Goal: Task Accomplishment & Management: Manage account settings

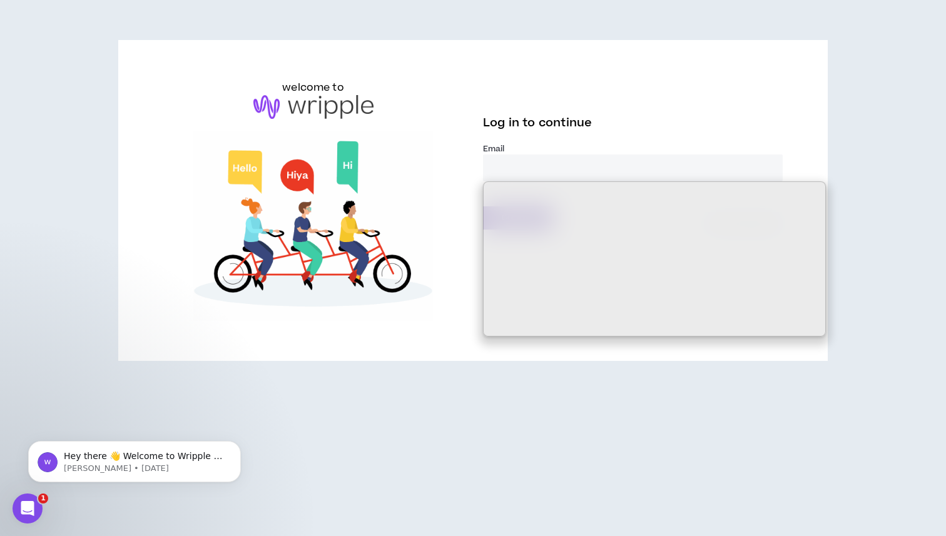
click at [372, 261] on img at bounding box center [313, 226] width 300 height 190
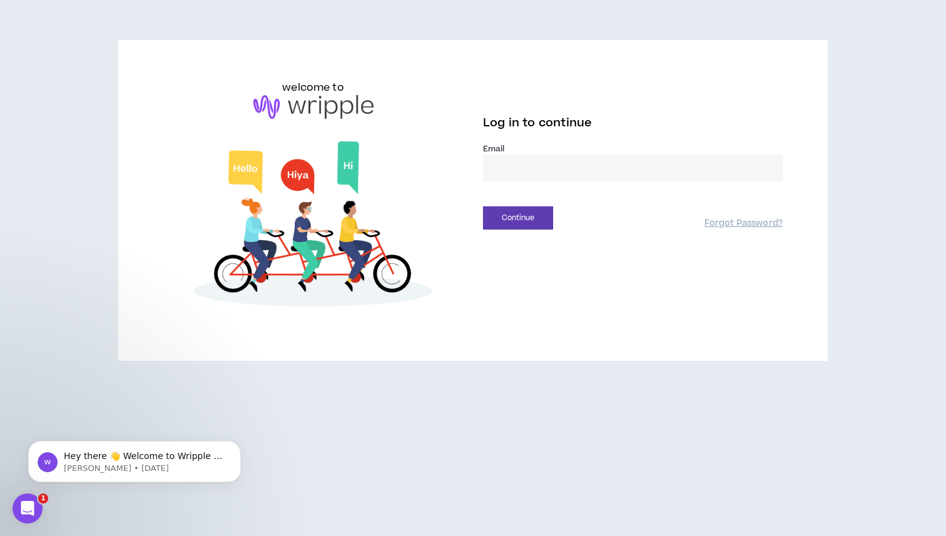
click at [487, 183] on div "Email *" at bounding box center [633, 167] width 300 height 48
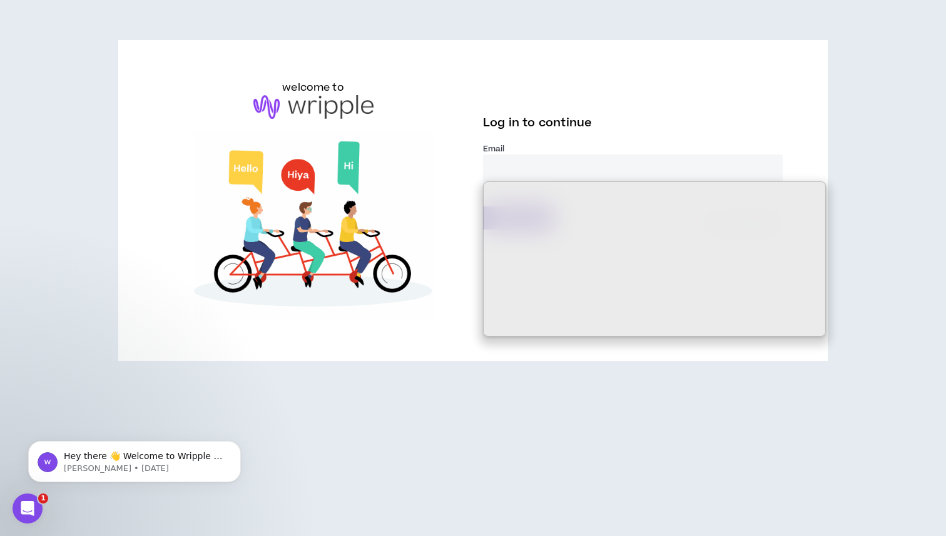
click at [502, 171] on input "email" at bounding box center [633, 168] width 300 height 27
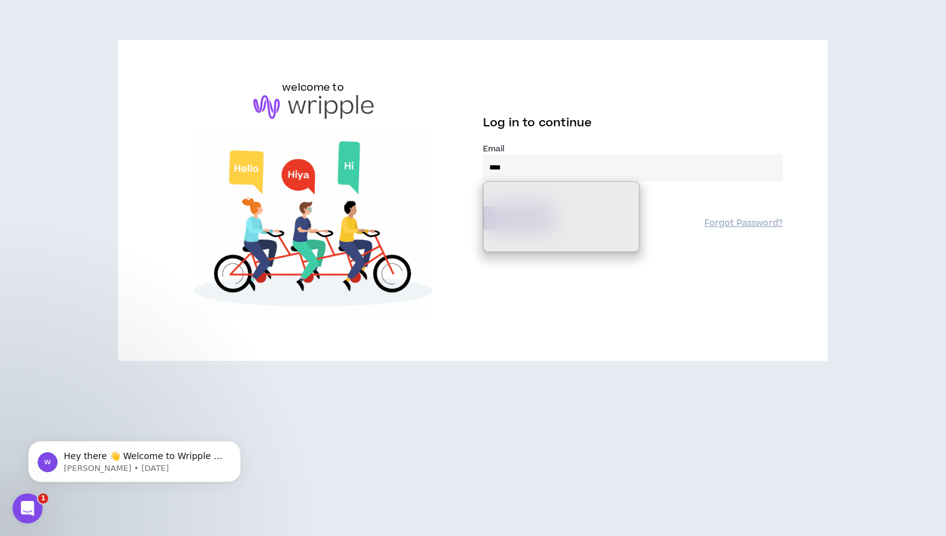
type input "****"
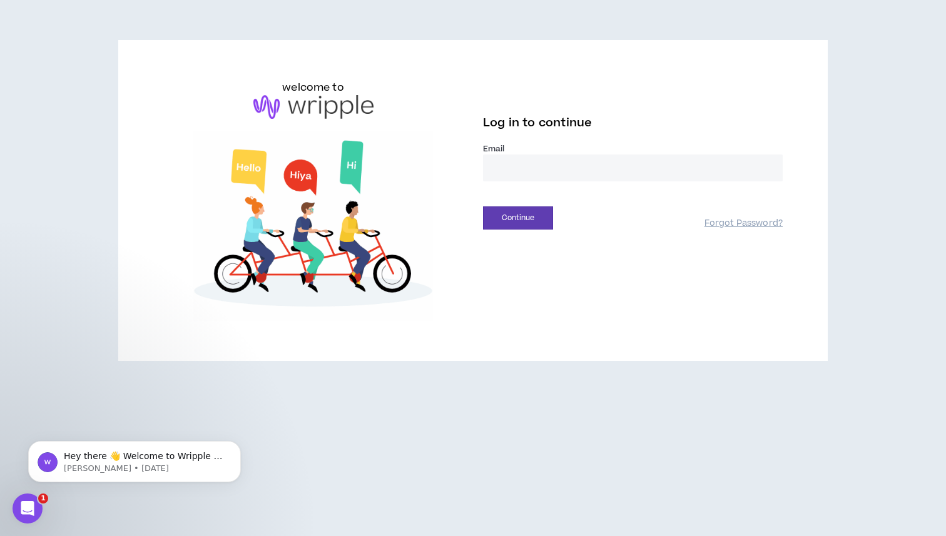
type input "**********"
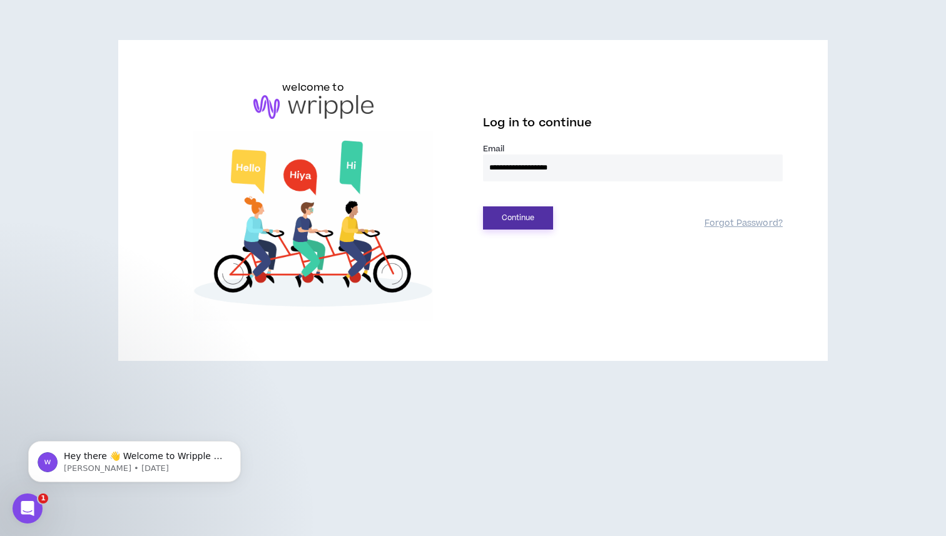
click at [533, 222] on button "Continue" at bounding box center [518, 218] width 70 height 23
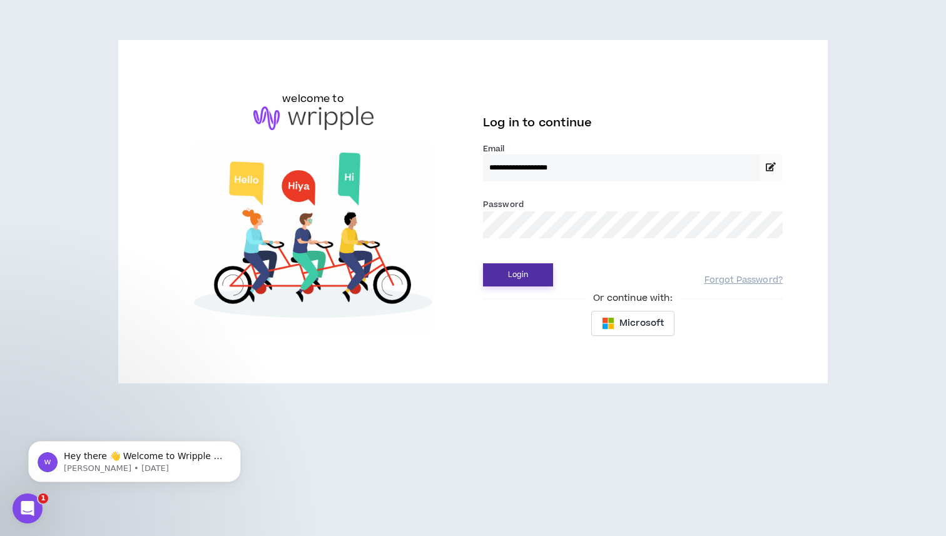
click at [527, 273] on button "Login" at bounding box center [518, 274] width 70 height 23
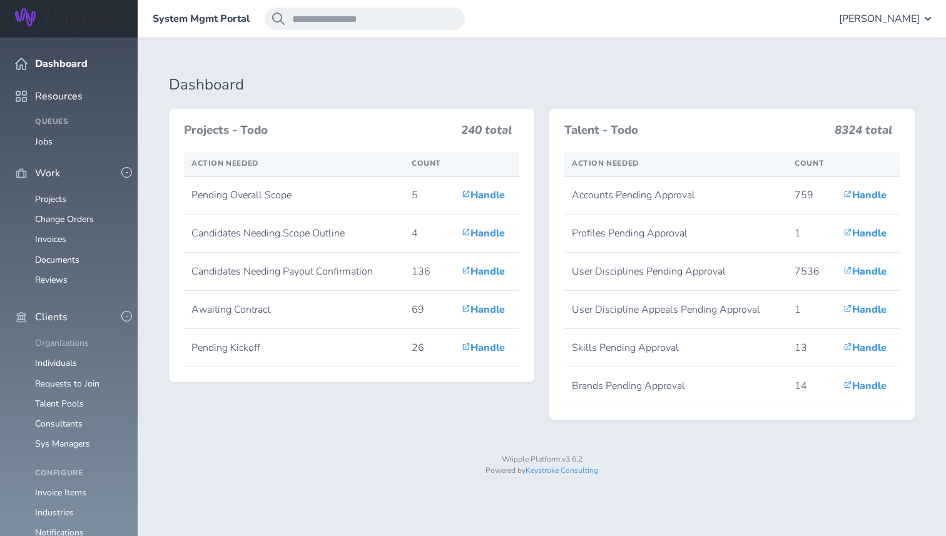
click at [68, 337] on link "Organizations" at bounding box center [62, 343] width 54 height 12
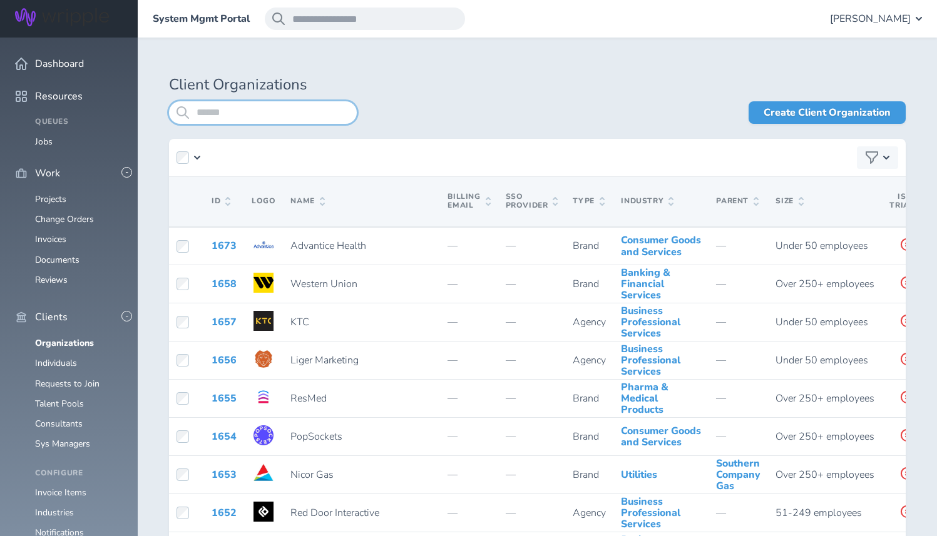
click at [224, 119] on input "search" at bounding box center [263, 112] width 188 height 23
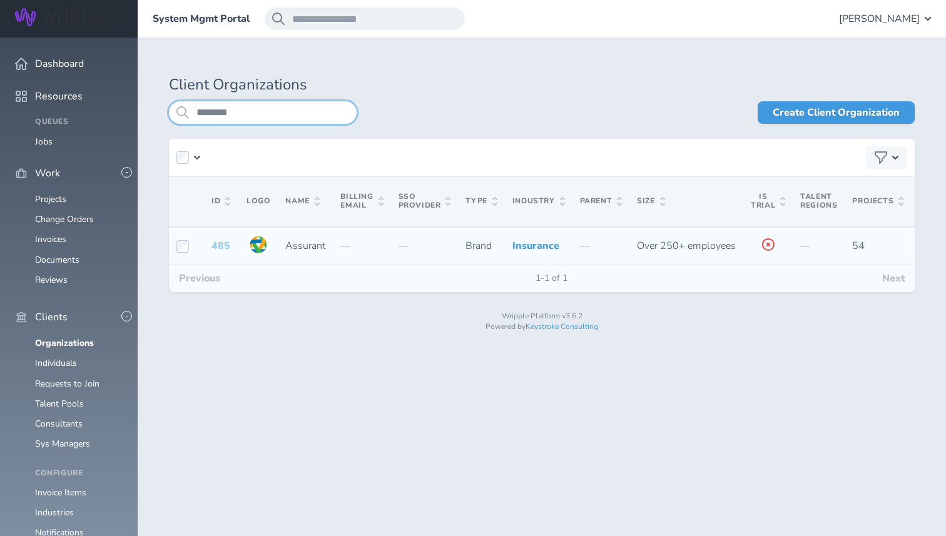
type input "********"
click at [220, 253] on link "485" at bounding box center [221, 246] width 19 height 14
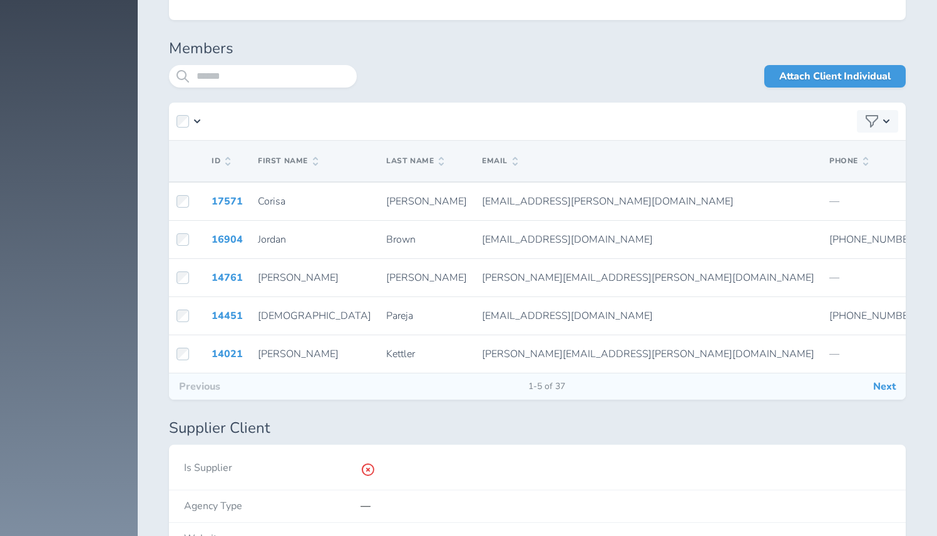
scroll to position [2426, 0]
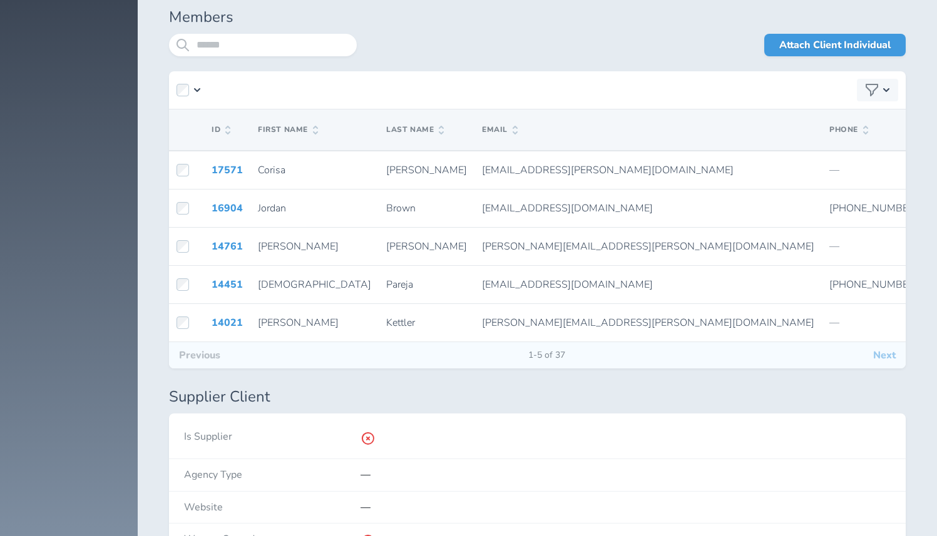
click at [892, 355] on button "Next" at bounding box center [884, 355] width 43 height 26
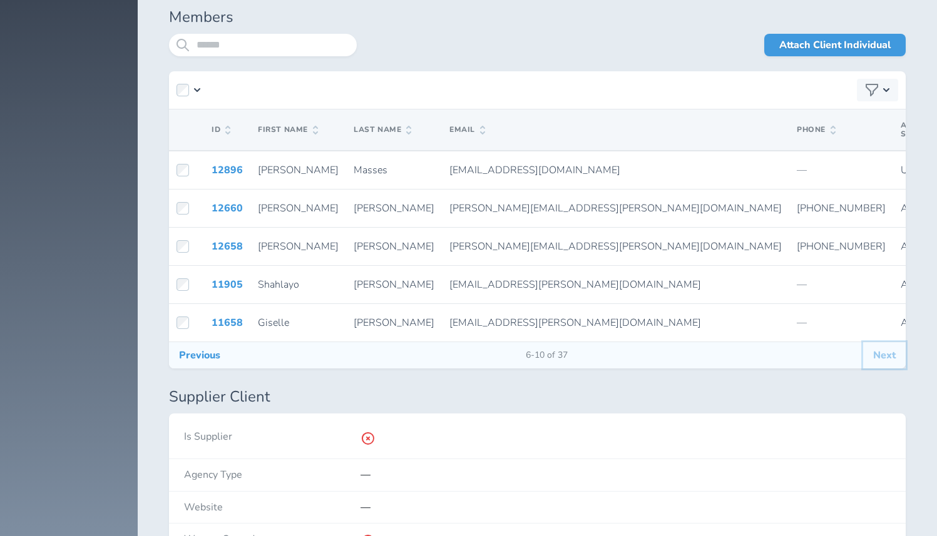
click at [895, 351] on button "Next" at bounding box center [884, 355] width 43 height 26
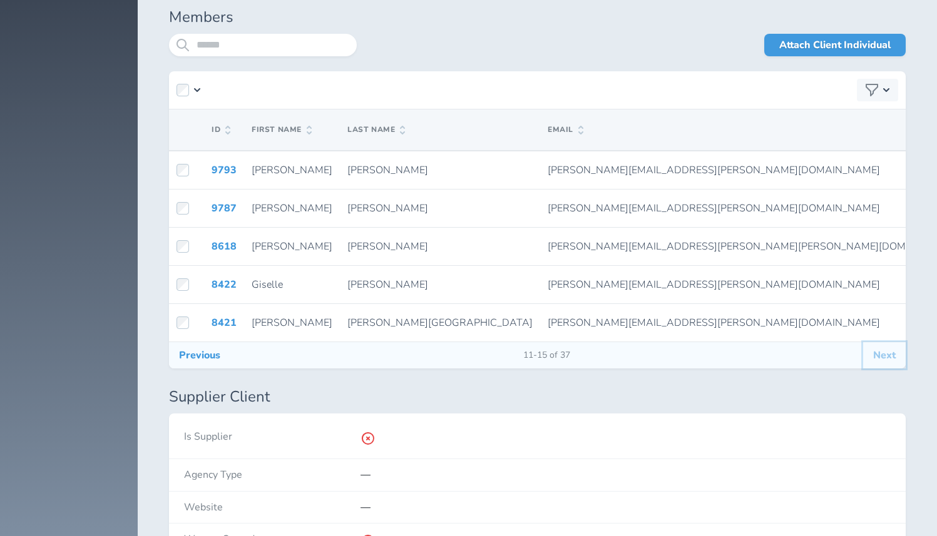
click at [888, 355] on button "Next" at bounding box center [884, 355] width 43 height 26
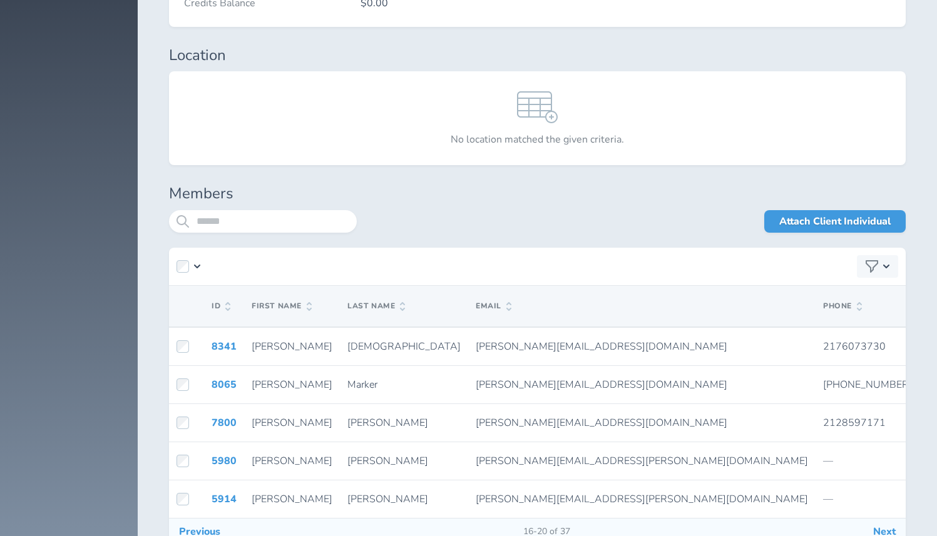
scroll to position [2248, 0]
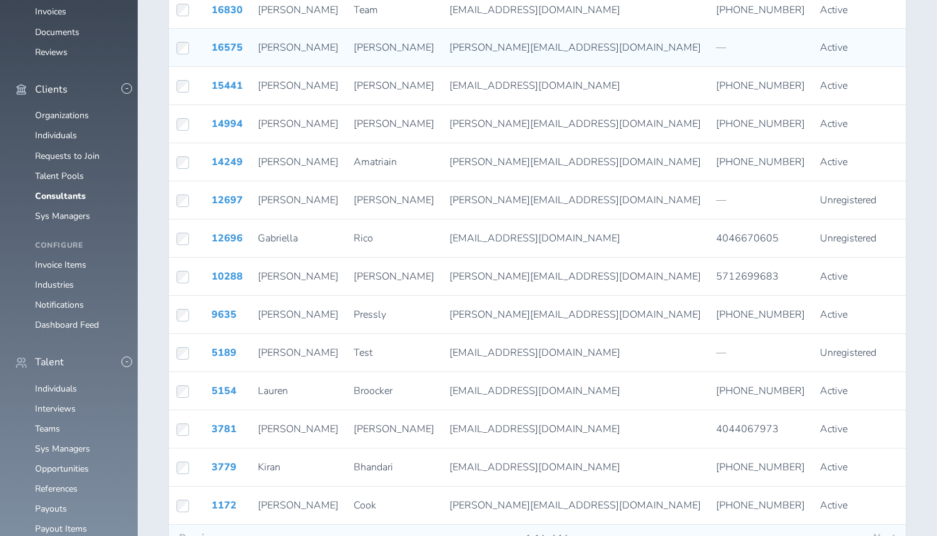
scroll to position [277, 0]
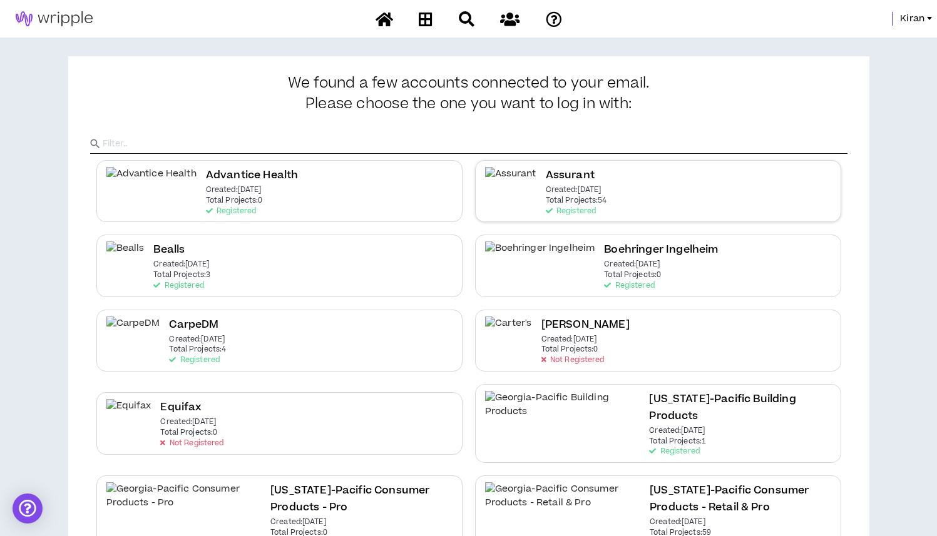
click at [581, 163] on div "Assurant Created: [DATE] Total Projects: 54 Registered" at bounding box center [658, 191] width 366 height 62
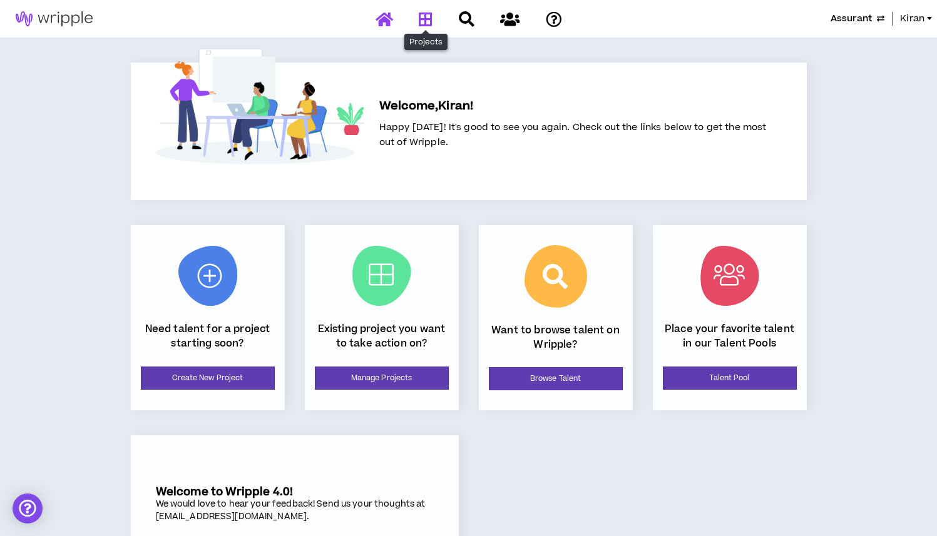
click at [422, 21] on icon at bounding box center [426, 19] width 14 height 16
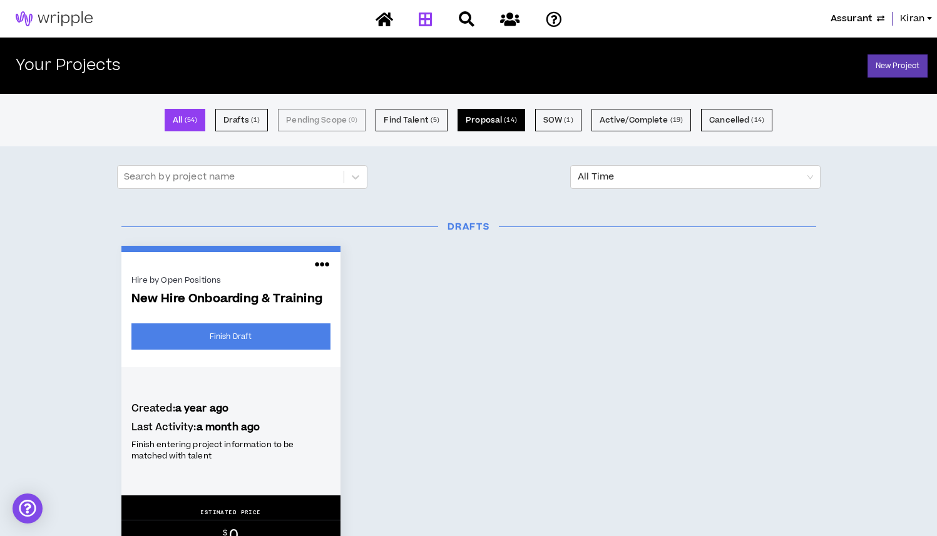
click at [499, 121] on button "Proposal ( 14 )" at bounding box center [491, 120] width 68 height 23
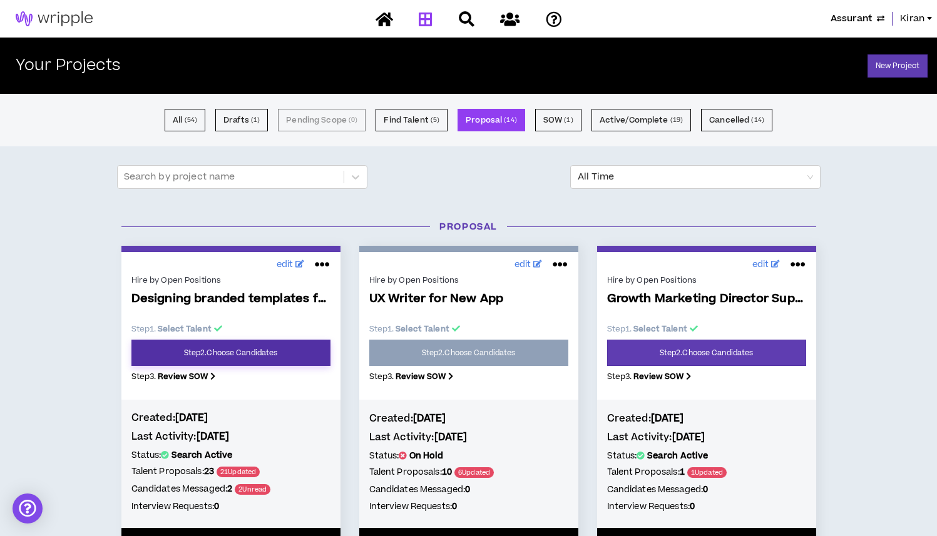
click at [289, 351] on link "Step 2 . Choose Candidates" at bounding box center [230, 353] width 199 height 26
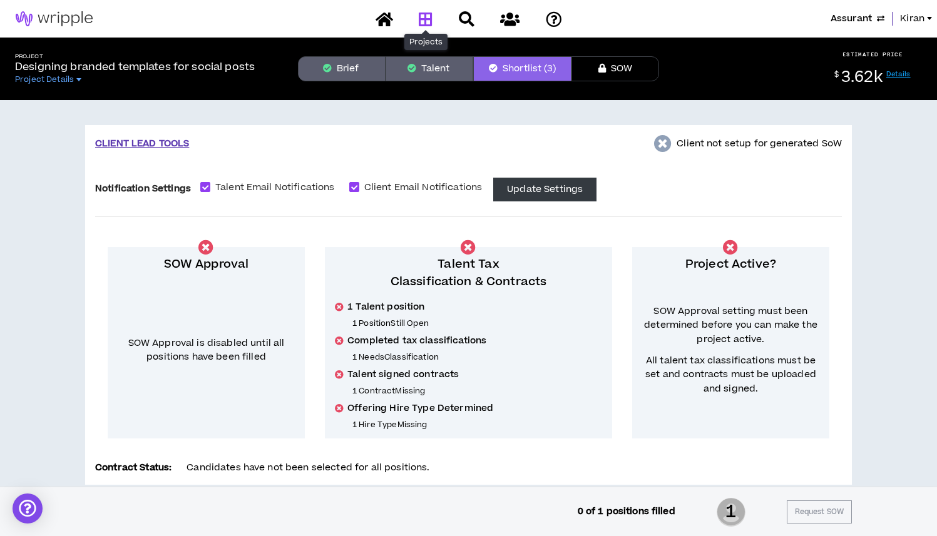
click at [425, 18] on icon at bounding box center [426, 19] width 14 height 16
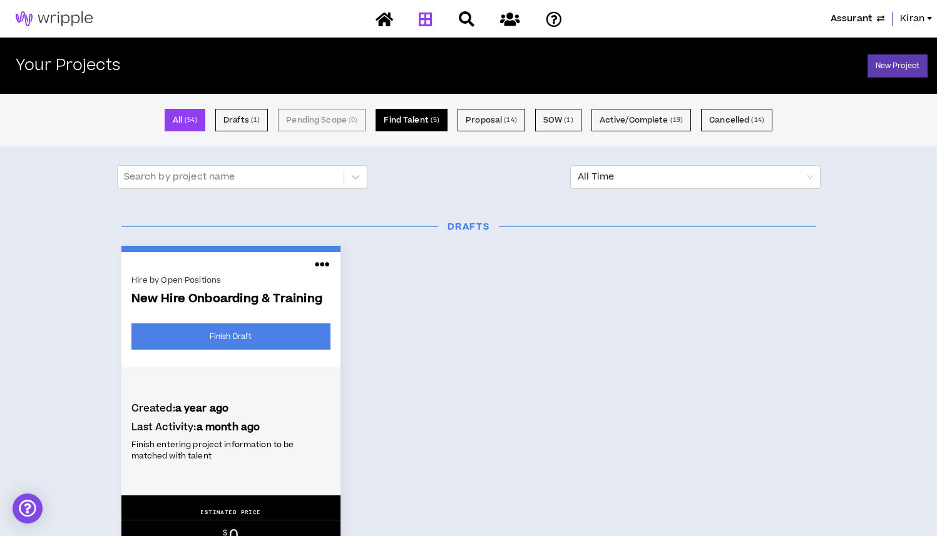
click at [431, 118] on small "( 5 )" at bounding box center [435, 120] width 9 height 11
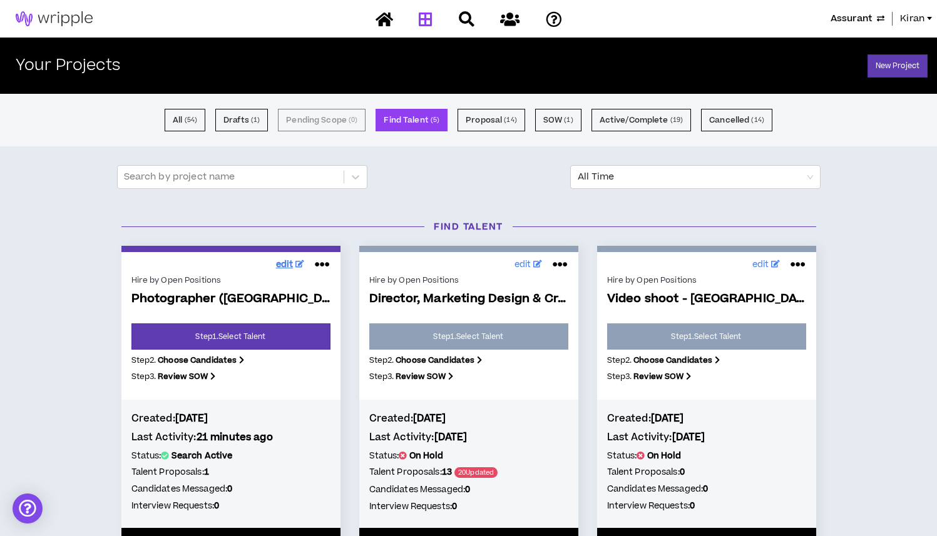
click at [288, 262] on span "edit" at bounding box center [285, 264] width 18 height 13
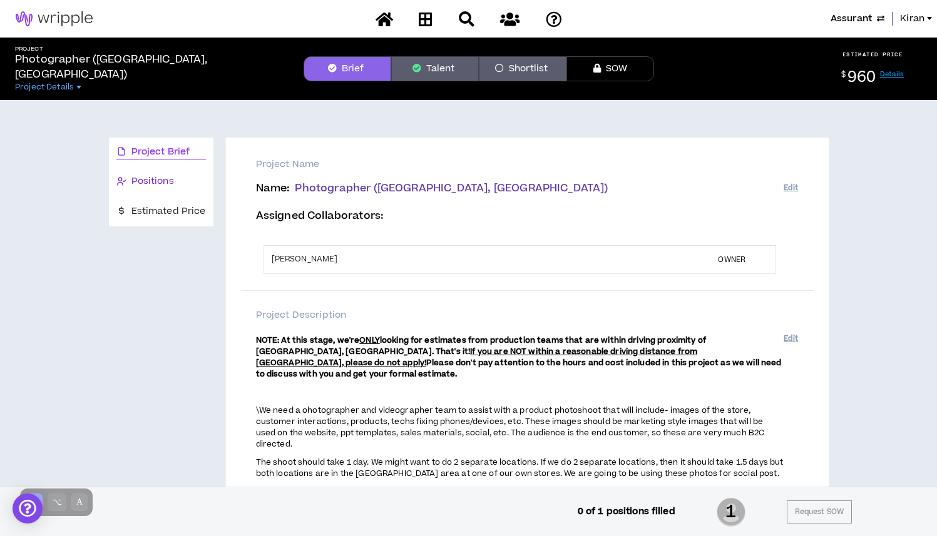
click at [142, 180] on span "Positions" at bounding box center [152, 182] width 43 height 14
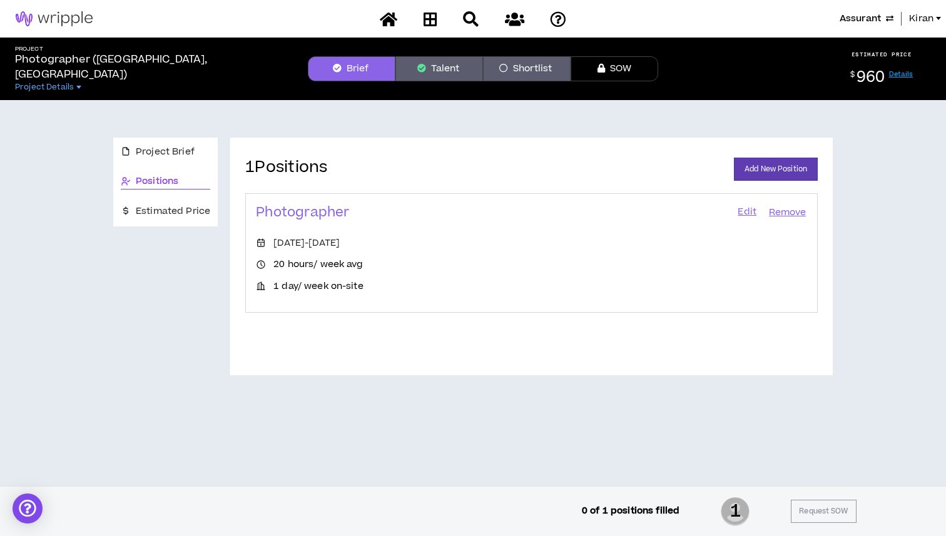
click at [749, 211] on link "Edit" at bounding box center [747, 213] width 21 height 18
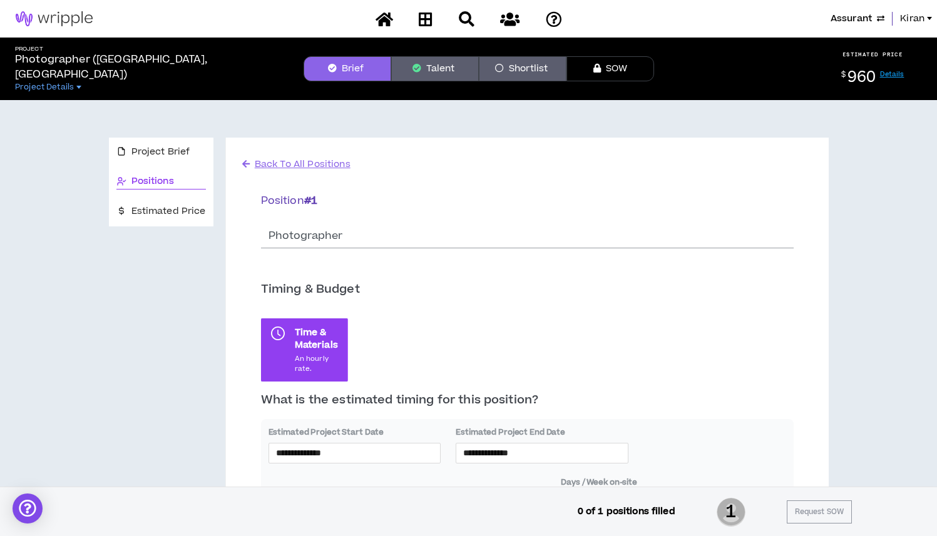
click at [449, 76] on button "Talent" at bounding box center [435, 68] width 88 height 25
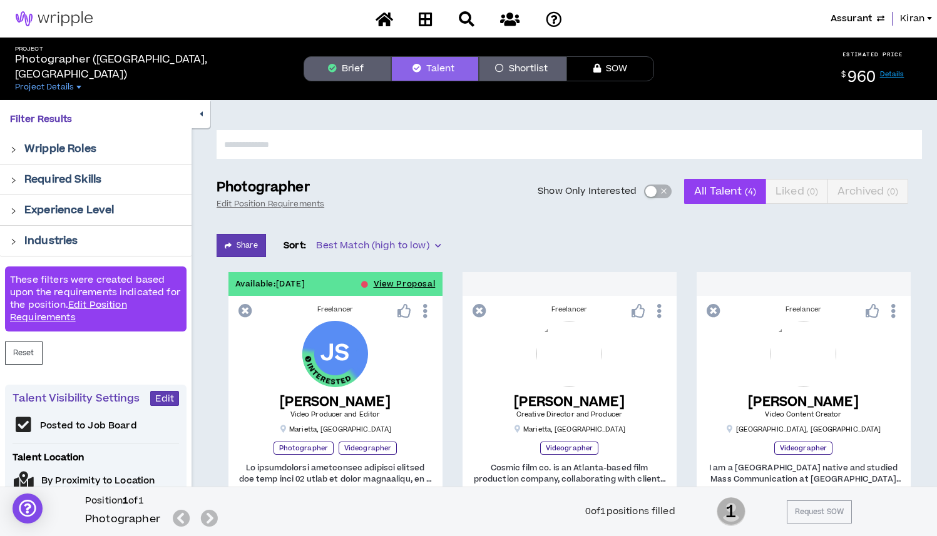
click at [895, 73] on link "Details" at bounding box center [892, 73] width 24 height 9
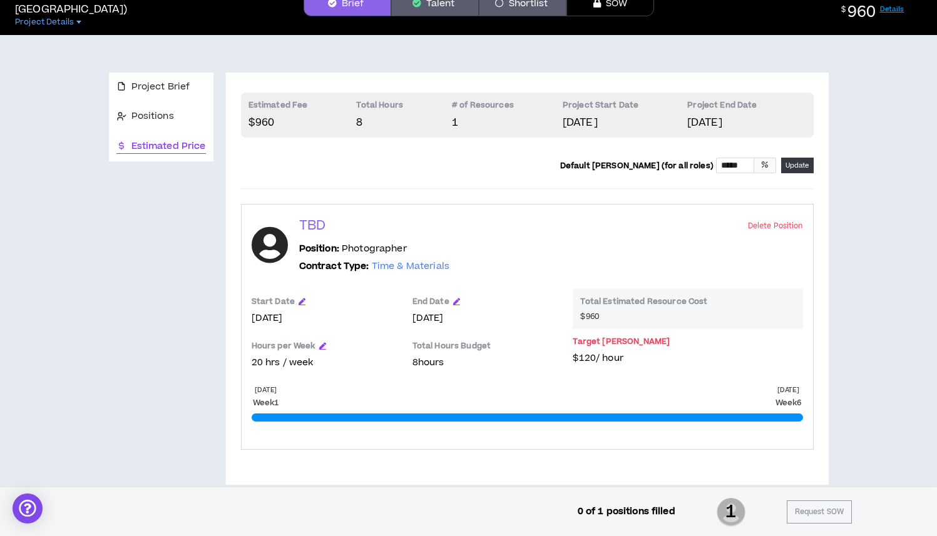
scroll to position [86, 0]
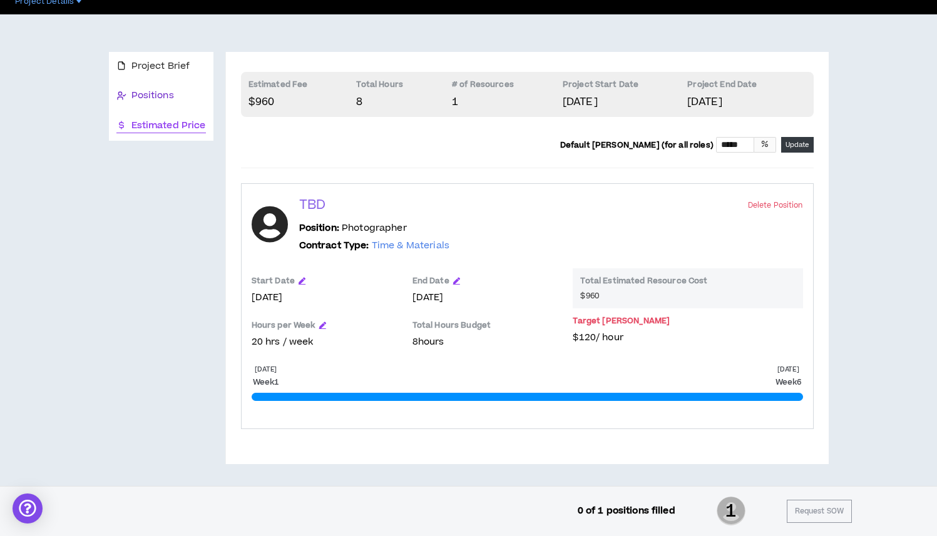
click at [172, 94] on span "Positions" at bounding box center [152, 96] width 43 height 14
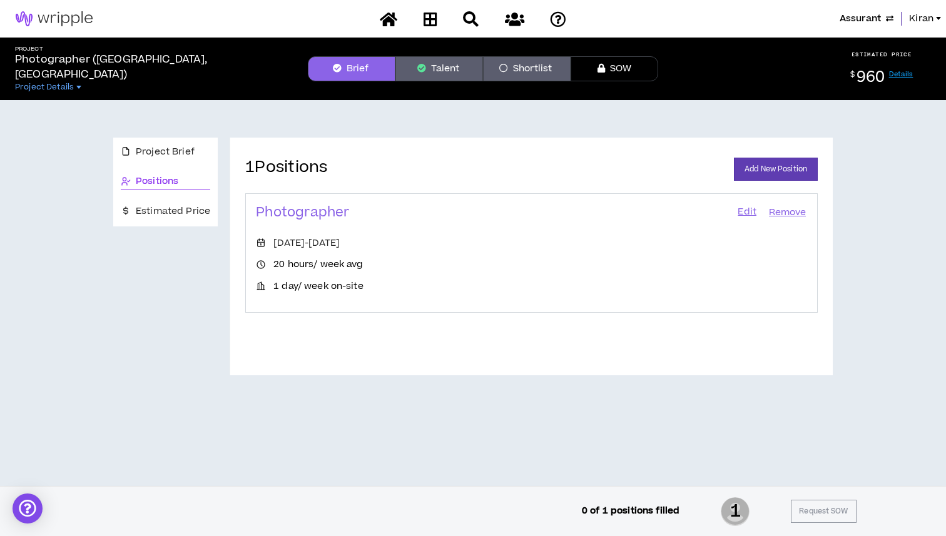
click at [749, 215] on link "Edit" at bounding box center [747, 213] width 21 height 18
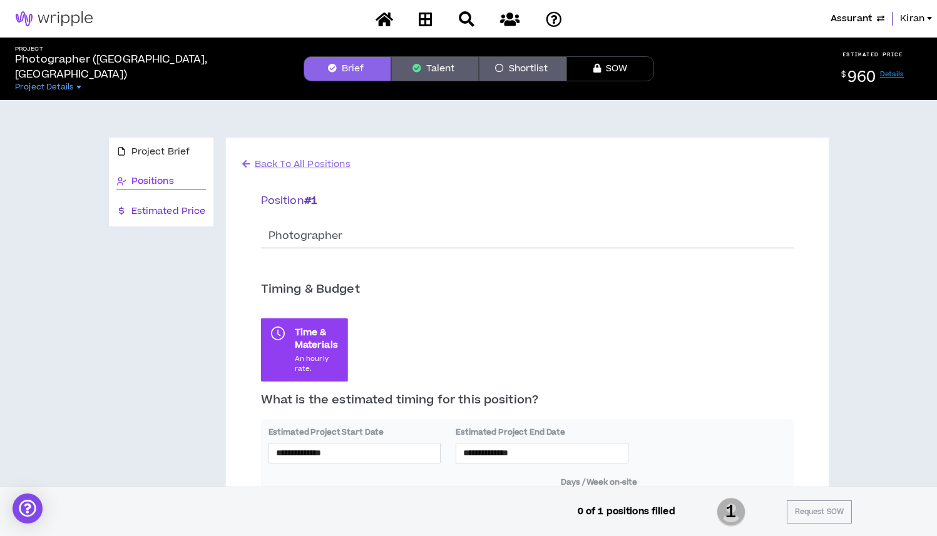
click at [180, 210] on span "Estimated Price" at bounding box center [168, 212] width 74 height 14
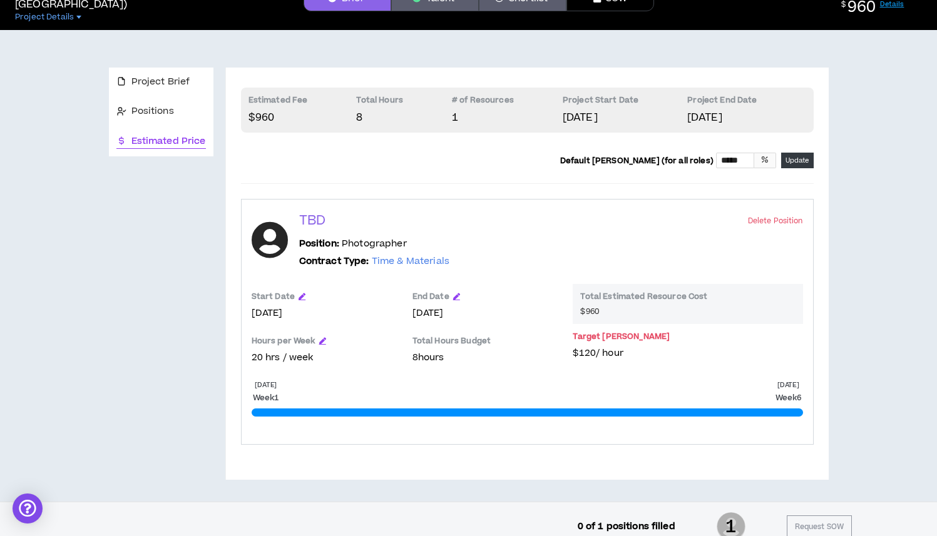
scroll to position [86, 0]
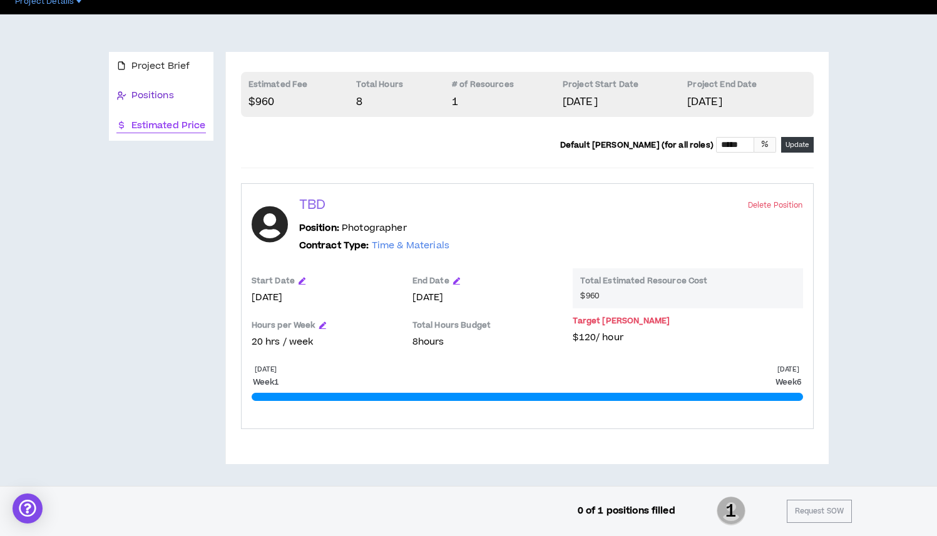
click at [173, 98] on span "Positions" at bounding box center [152, 96] width 43 height 14
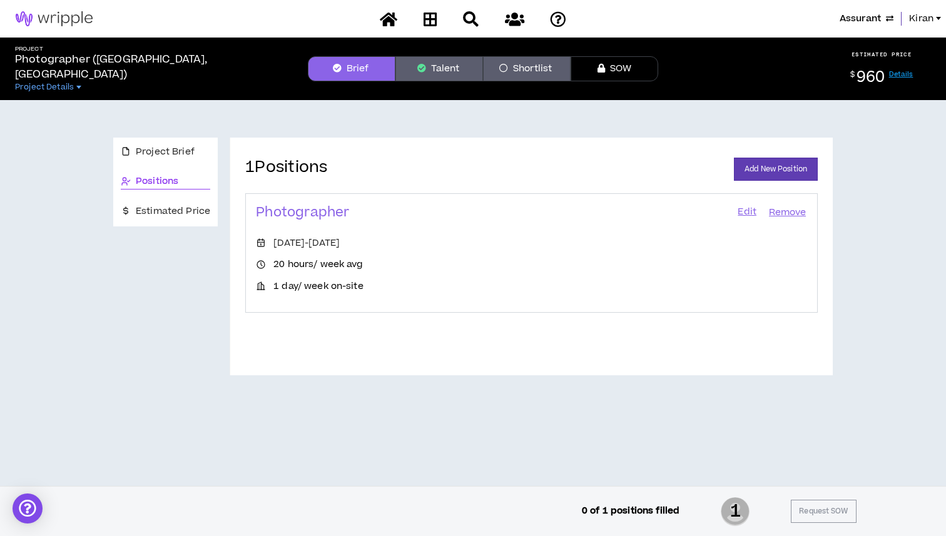
click at [750, 210] on link "Edit" at bounding box center [747, 213] width 21 height 18
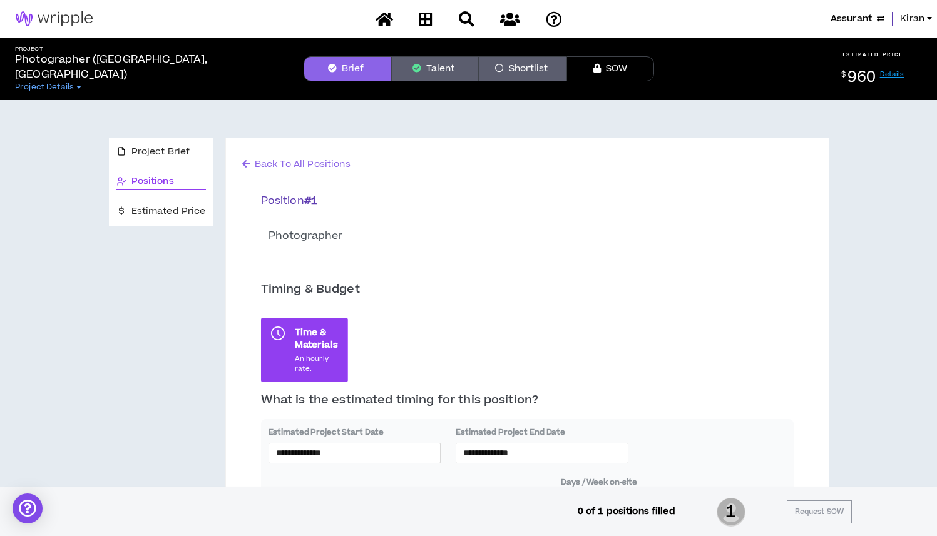
click at [895, 77] on link "Details" at bounding box center [892, 73] width 24 height 9
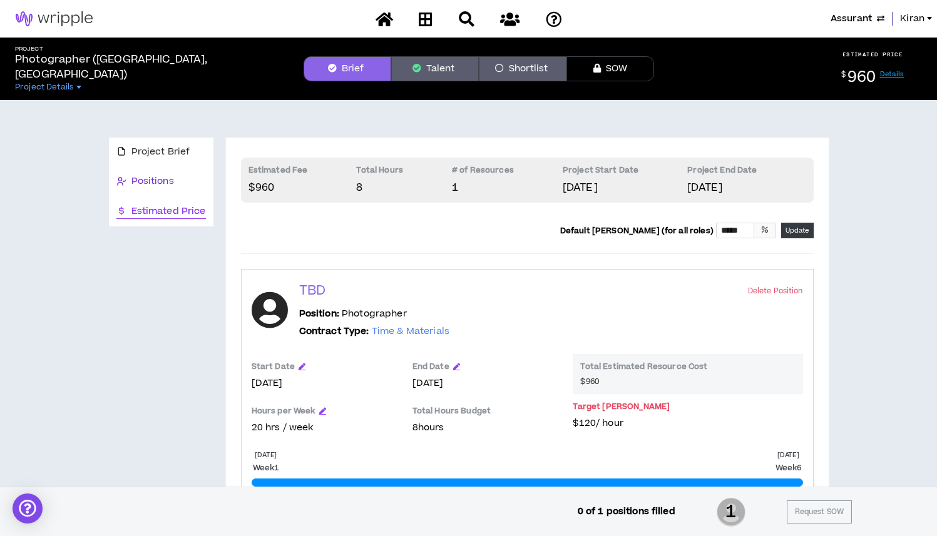
click at [178, 180] on div "Positions" at bounding box center [160, 182] width 89 height 14
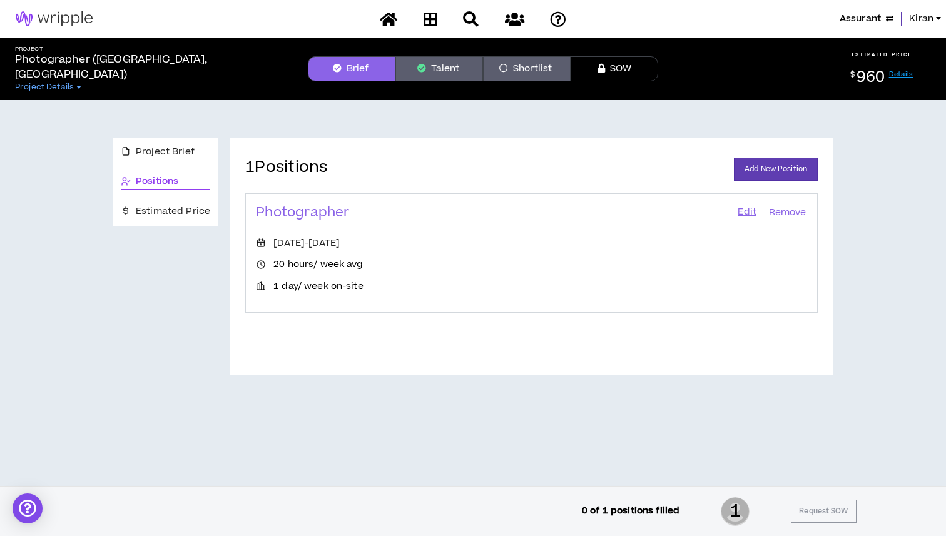
click at [745, 213] on link "Edit" at bounding box center [747, 213] width 21 height 18
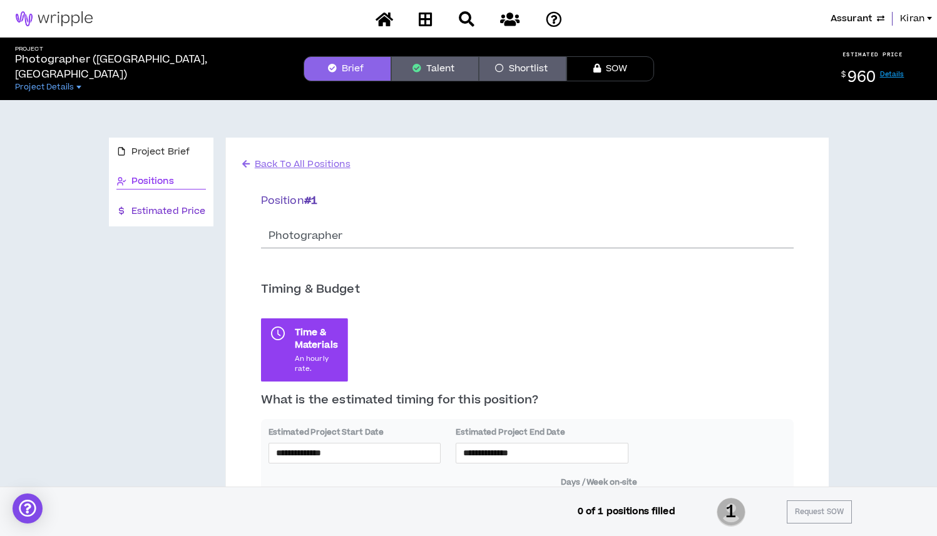
click at [195, 215] on span "Estimated Price" at bounding box center [168, 212] width 74 height 14
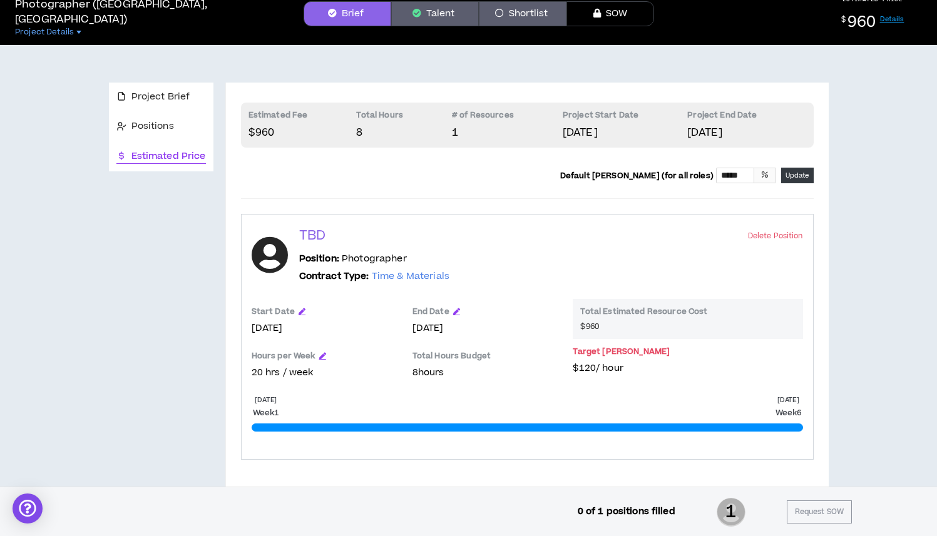
scroll to position [86, 0]
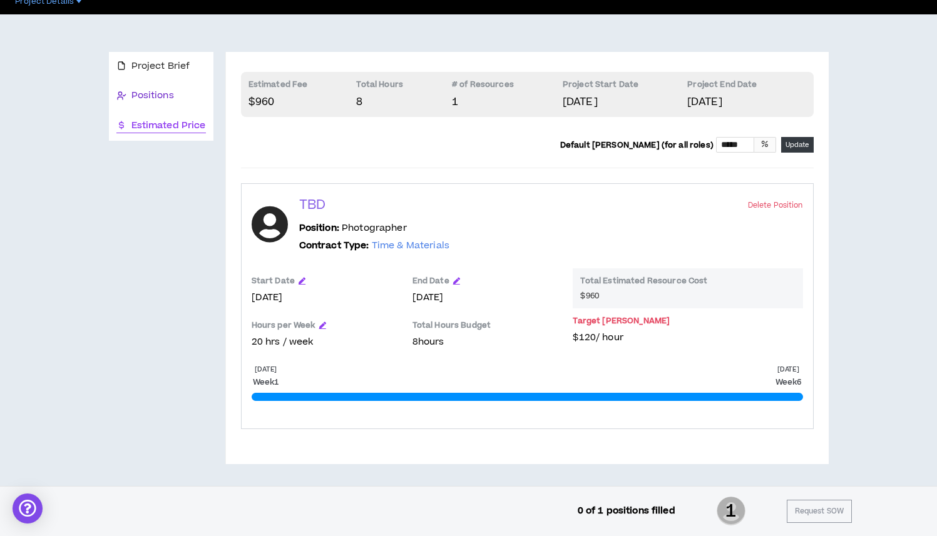
click at [162, 93] on span "Positions" at bounding box center [152, 96] width 43 height 14
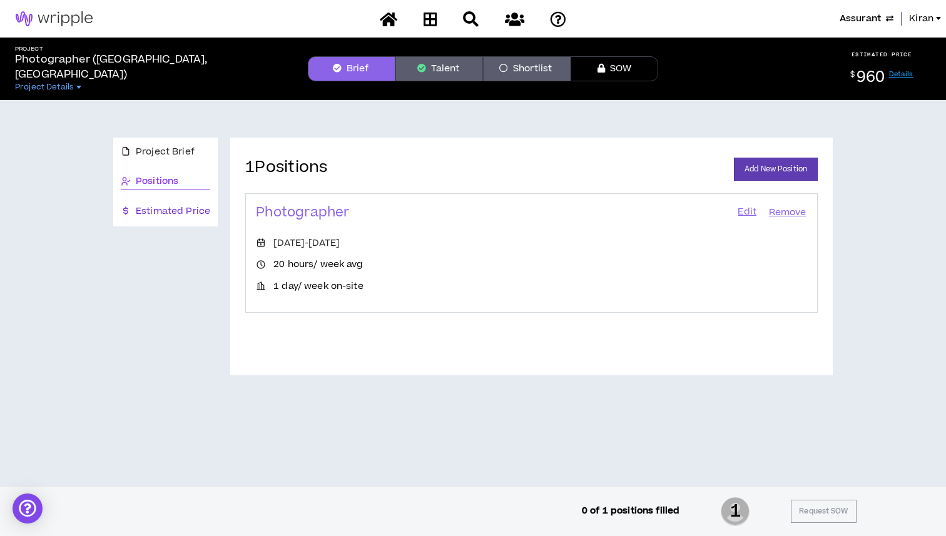
click at [190, 208] on span "Estimated Price" at bounding box center [173, 212] width 74 height 14
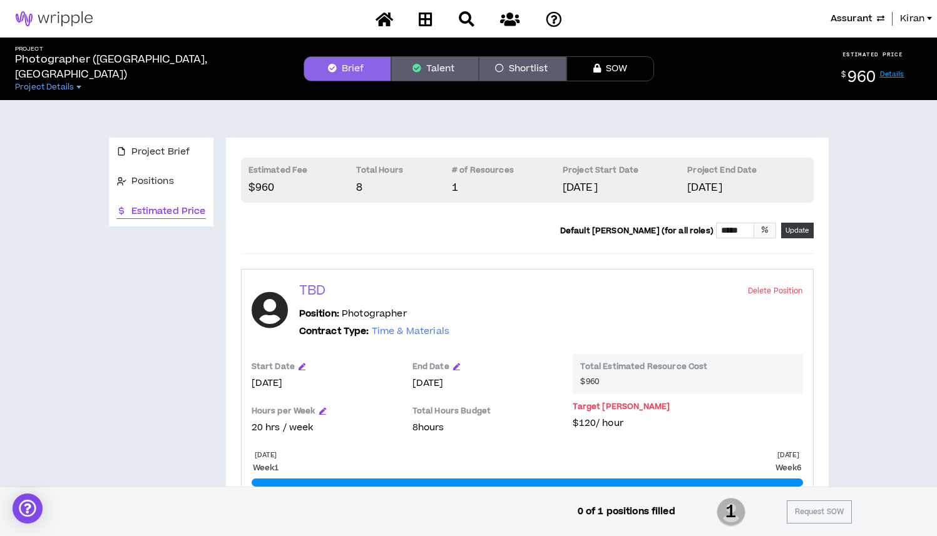
scroll to position [40, 0]
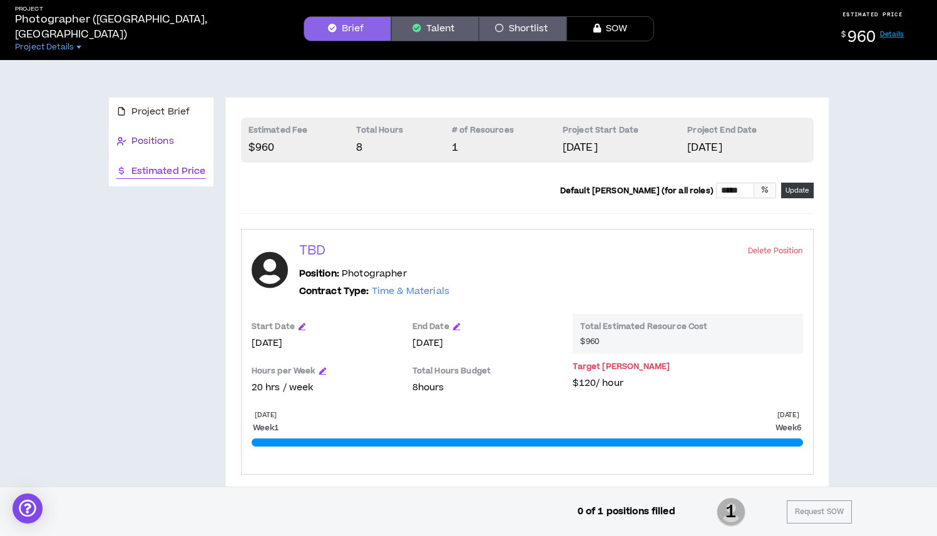
click at [154, 139] on span "Positions" at bounding box center [152, 142] width 43 height 14
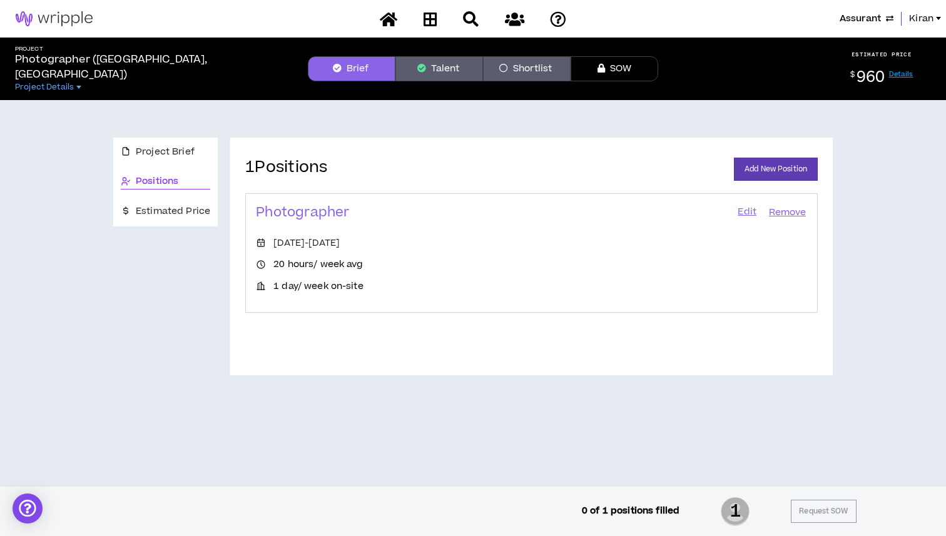
click at [755, 212] on link "Edit" at bounding box center [747, 213] width 21 height 18
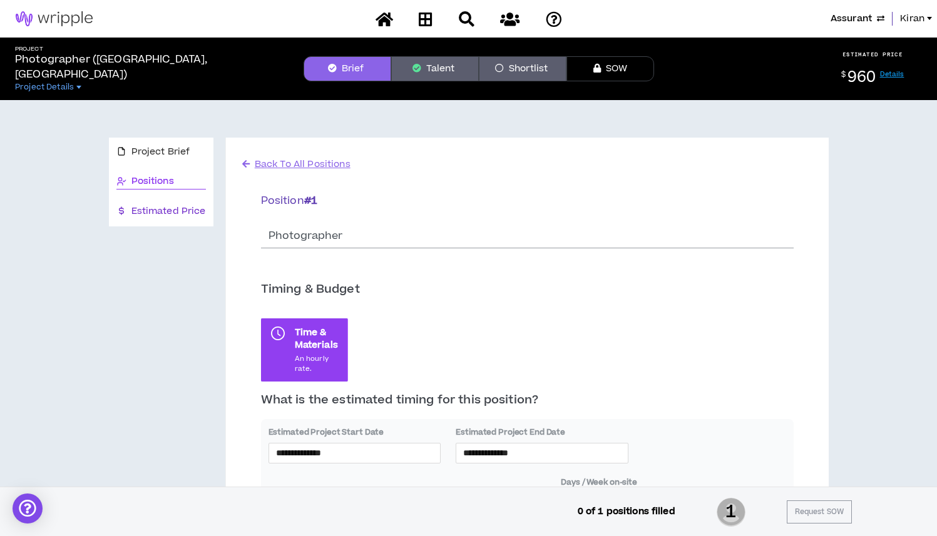
click at [176, 214] on span "Estimated Price" at bounding box center [168, 212] width 74 height 14
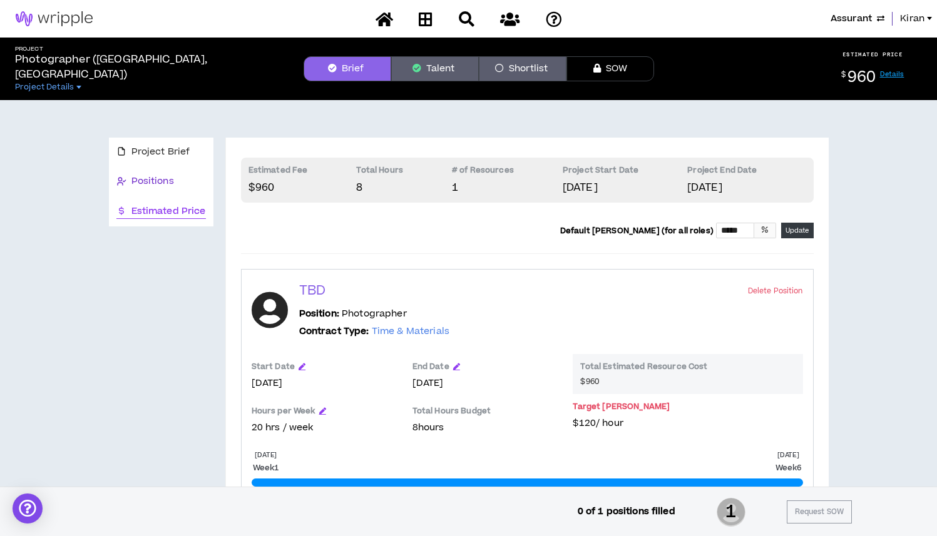
click at [166, 182] on span "Positions" at bounding box center [152, 182] width 43 height 14
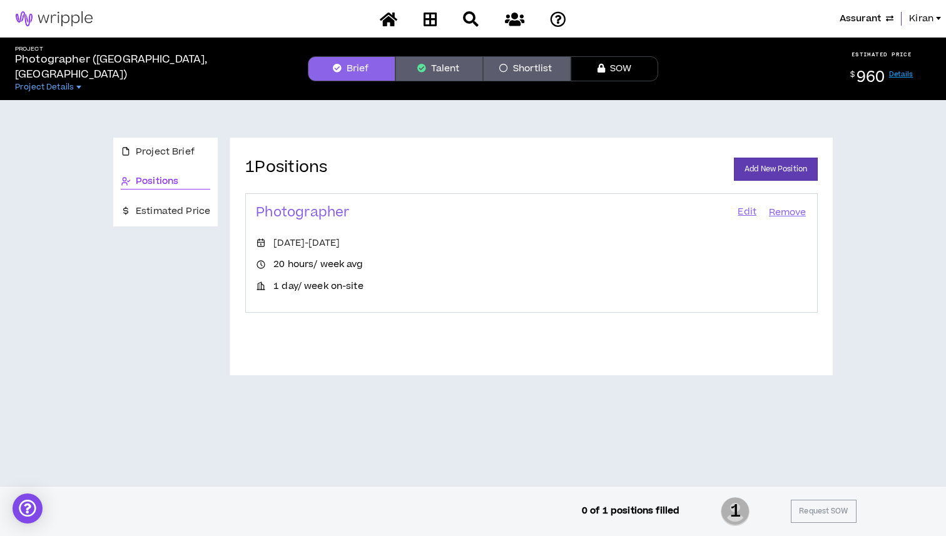
click at [746, 214] on link "Edit" at bounding box center [747, 213] width 21 height 18
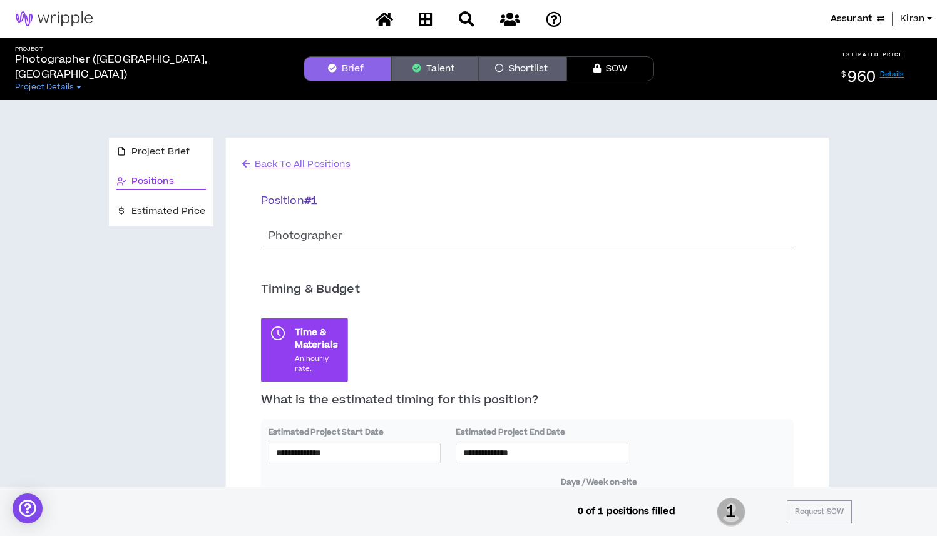
click at [416, 63] on button "Talent" at bounding box center [435, 68] width 88 height 25
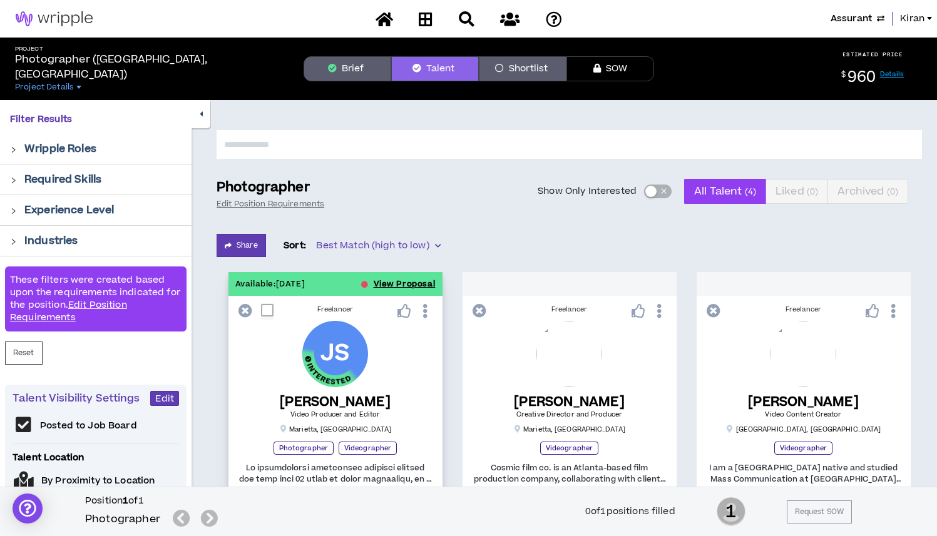
click at [418, 281] on button "View Proposal" at bounding box center [405, 284] width 62 height 24
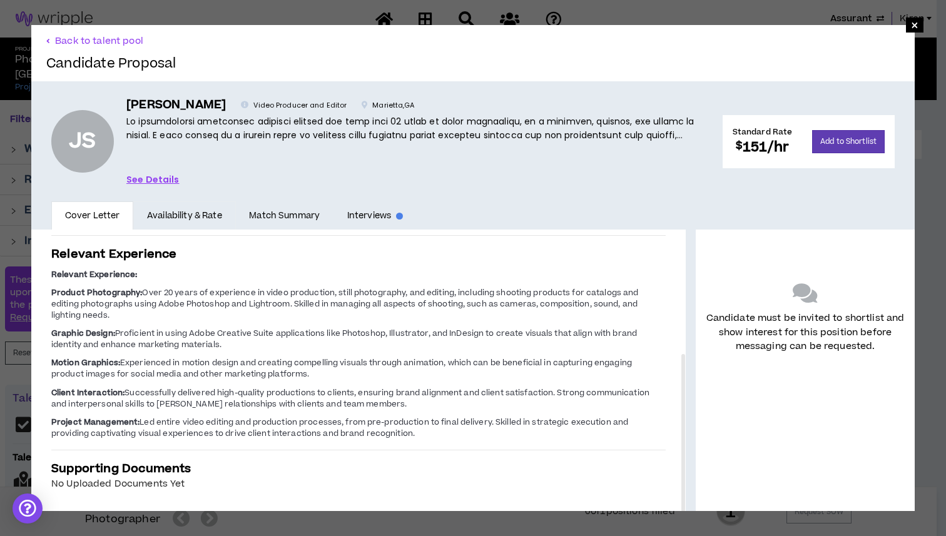
click at [181, 218] on link "Availability & Rate" at bounding box center [184, 216] width 102 height 29
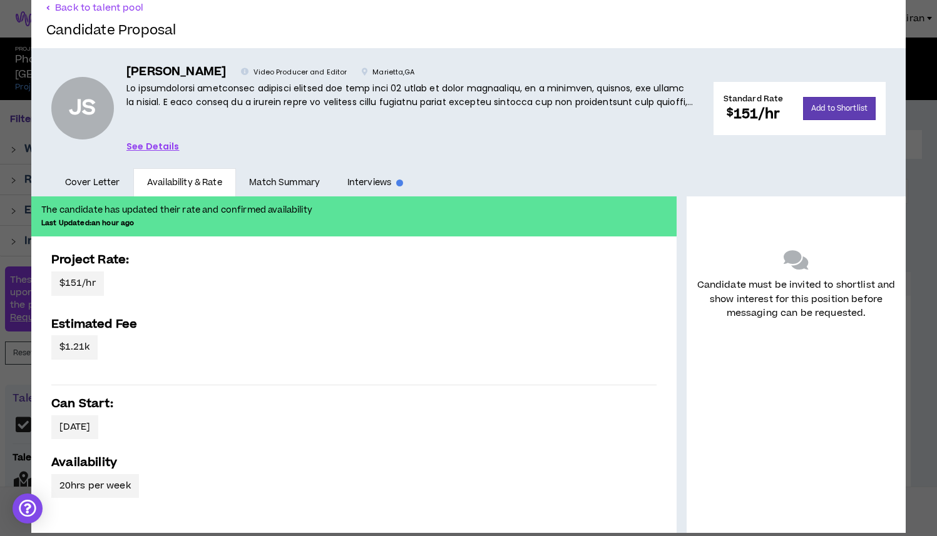
scroll to position [55, 0]
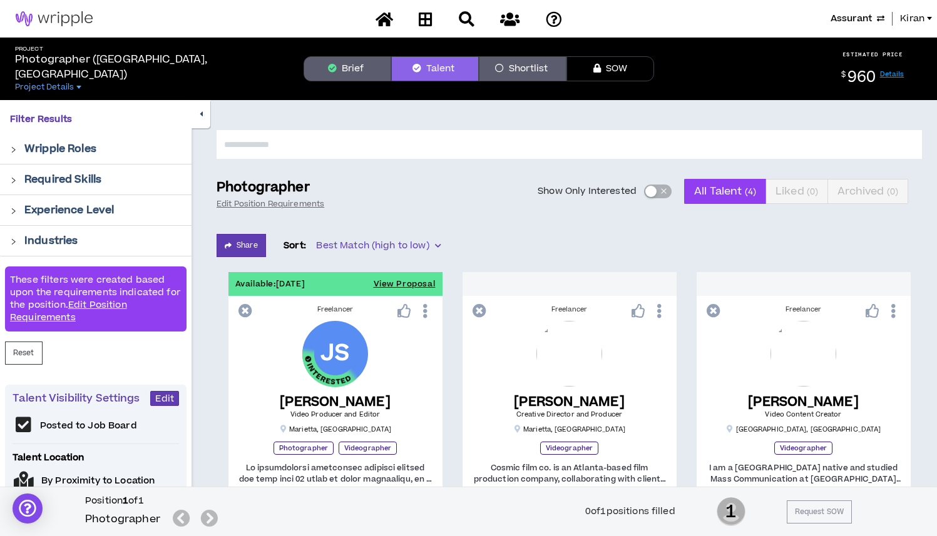
click at [528, 76] on button "Shortlist" at bounding box center [523, 68] width 88 height 25
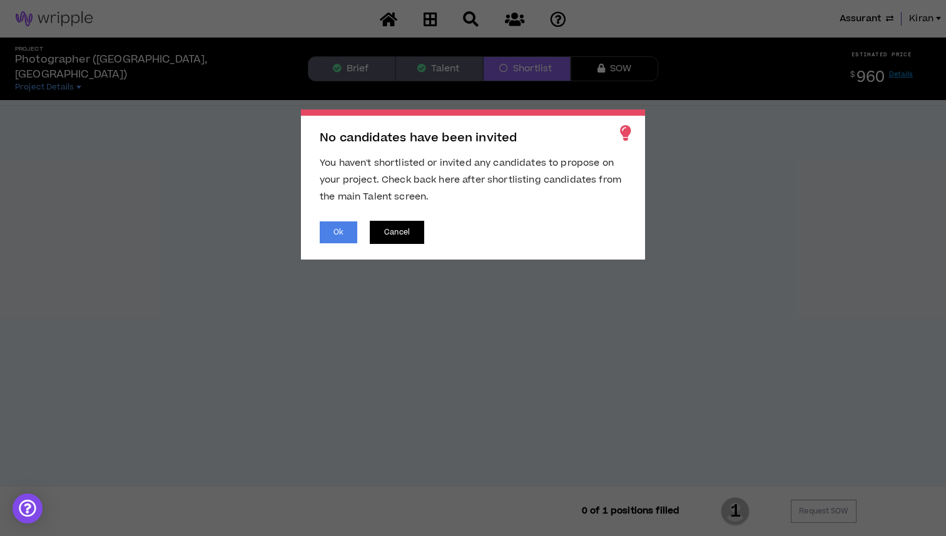
click at [418, 230] on button "Cancel" at bounding box center [397, 232] width 54 height 23
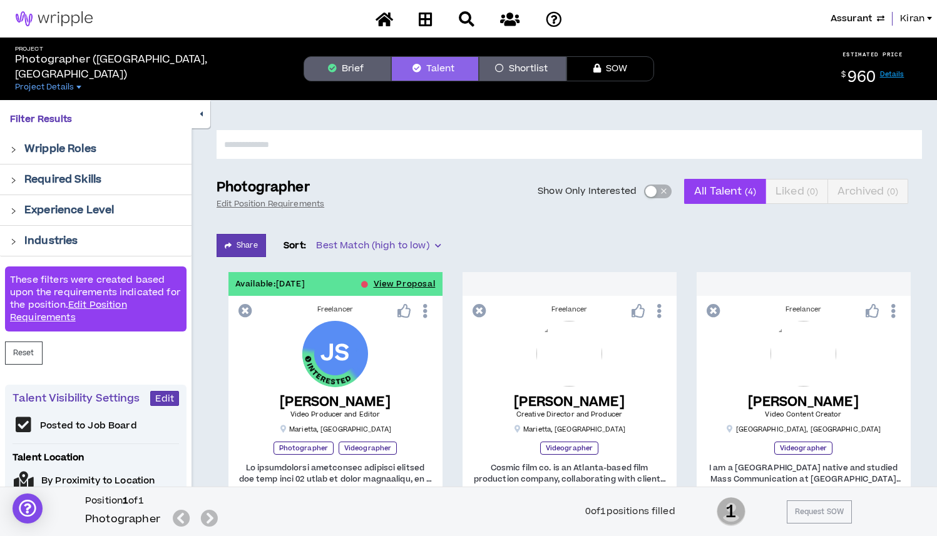
click at [207, 116] on button "button" at bounding box center [200, 114] width 19 height 28
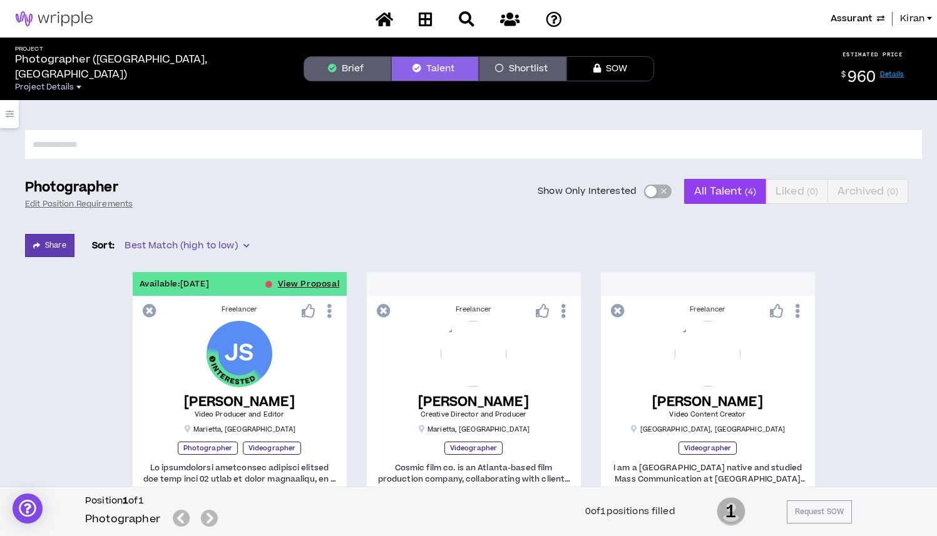
click at [73, 82] on span "Project Details" at bounding box center [44, 87] width 59 height 10
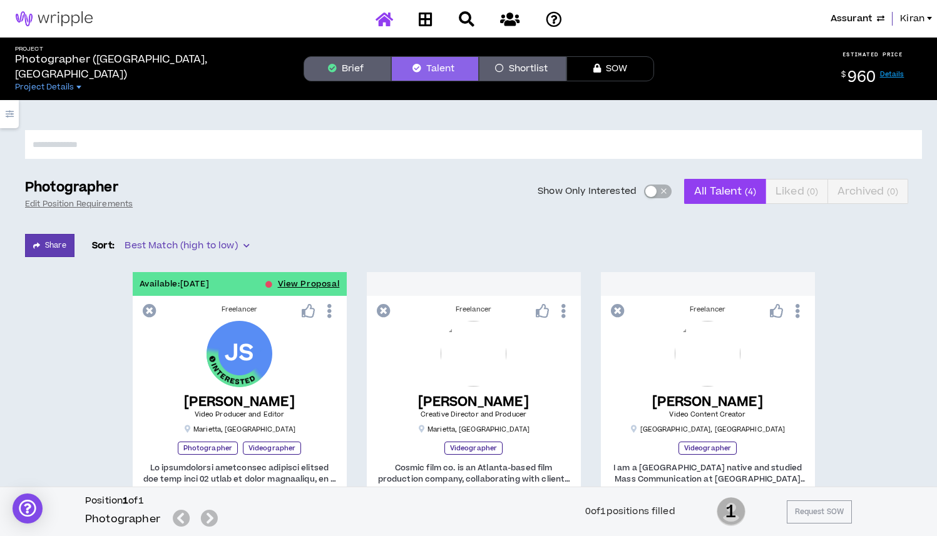
click at [390, 23] on icon at bounding box center [384, 19] width 18 height 16
